Goal: Communication & Community: Ask a question

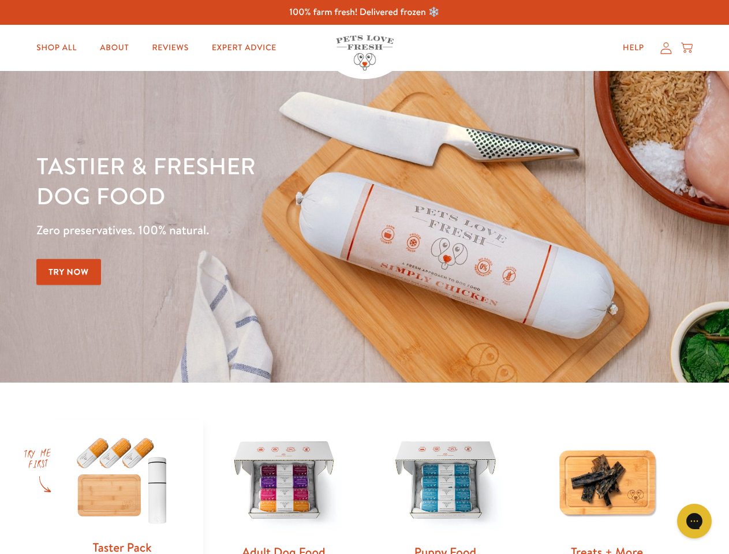
click at [364, 277] on div "Tastier & fresher dog food Zero preservatives. 100% natural. Try Now" at bounding box center [254, 227] width 437 height 152
click at [694, 521] on icon "Gorgias live chat" at bounding box center [693, 520] width 11 height 11
